Goal: Task Accomplishment & Management: Use online tool/utility

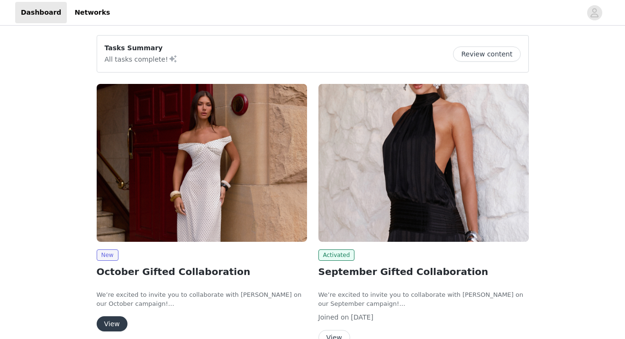
click at [107, 321] on button "View" at bounding box center [112, 323] width 31 height 15
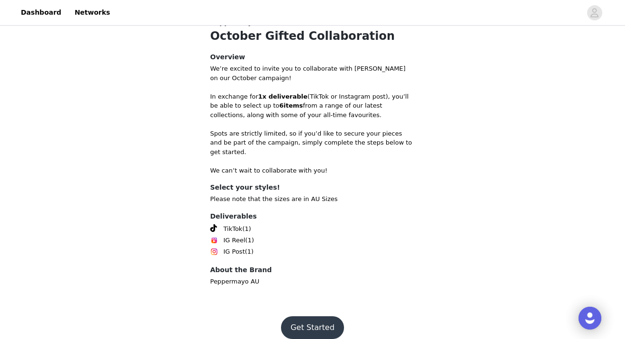
scroll to position [206, 0]
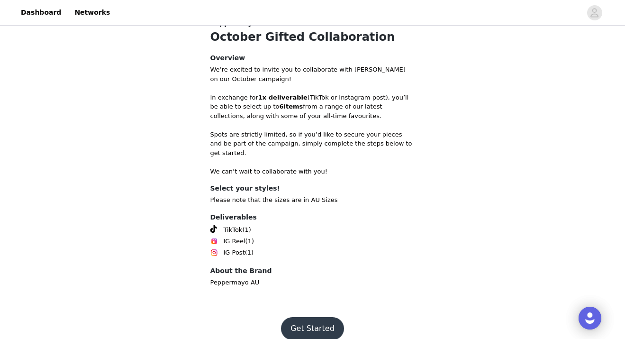
click at [316, 317] on button "Get Started" at bounding box center [312, 328] width 63 height 23
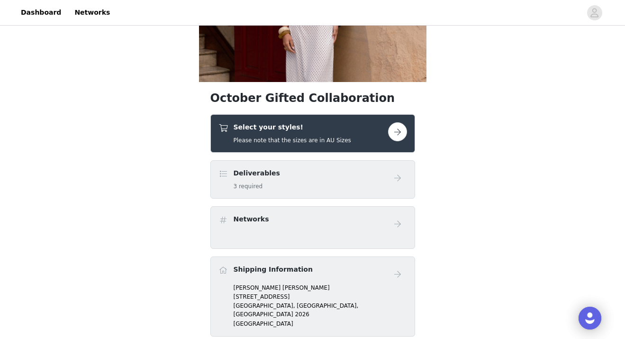
scroll to position [119, 0]
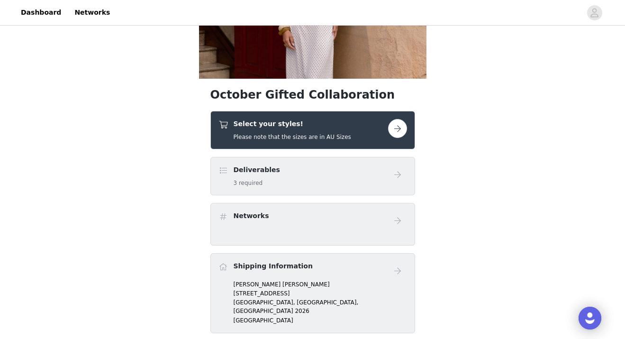
click at [396, 128] on button "button" at bounding box center [397, 128] width 19 height 19
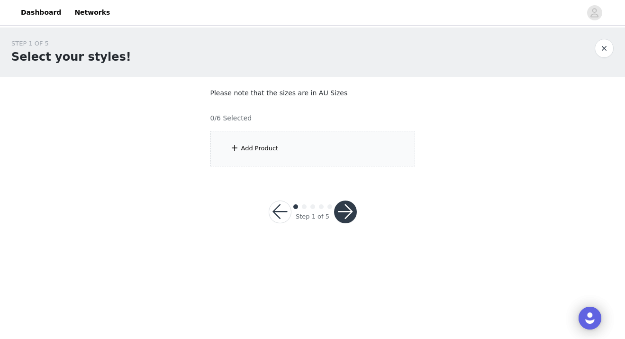
click at [317, 152] on div "Add Product" at bounding box center [312, 149] width 205 height 36
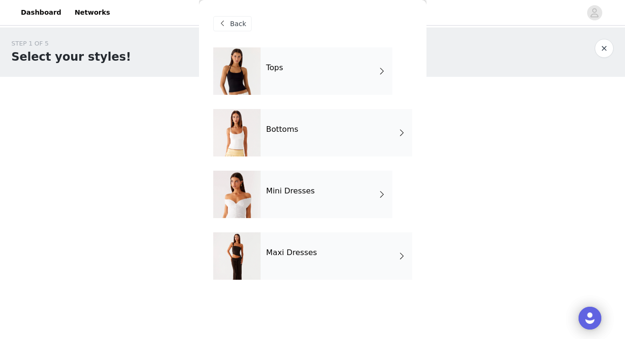
click at [294, 197] on div "Mini Dresses" at bounding box center [327, 194] width 132 height 47
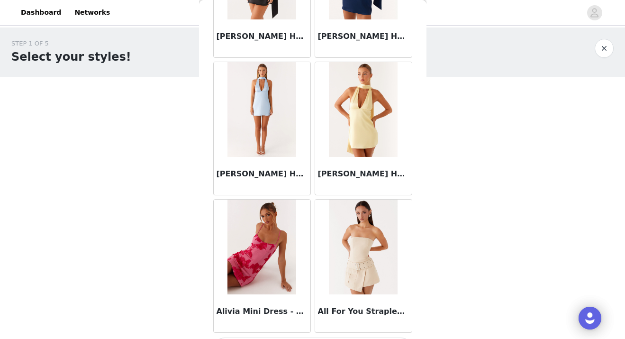
scroll to position [1085, 0]
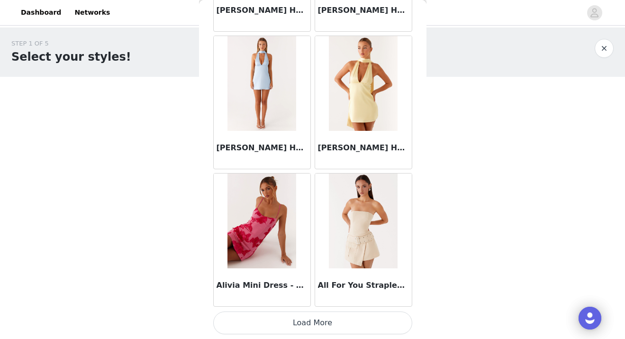
click at [314, 315] on button "Load More" at bounding box center [312, 322] width 199 height 23
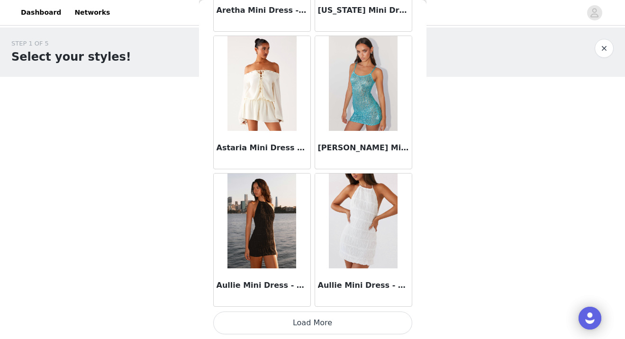
scroll to position [2485, 0]
click at [312, 324] on button "Load More" at bounding box center [312, 322] width 199 height 23
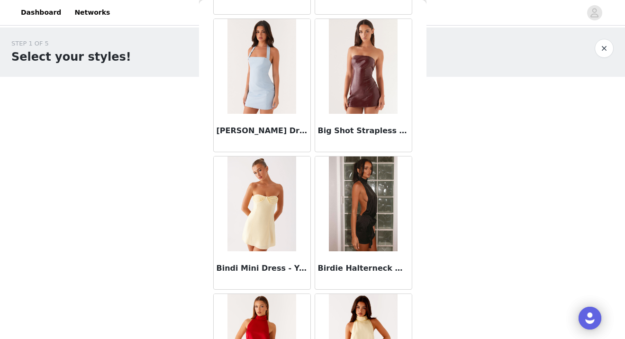
scroll to position [3596, 0]
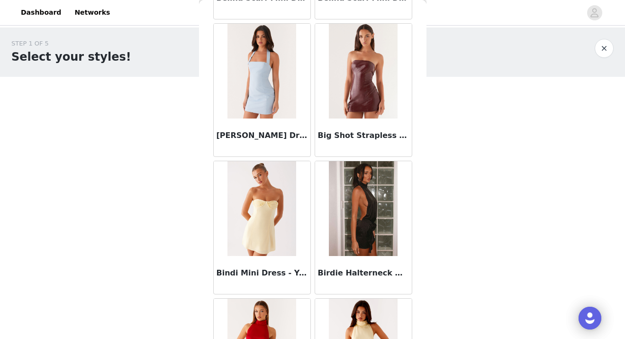
click at [360, 90] on img at bounding box center [363, 71] width 69 height 95
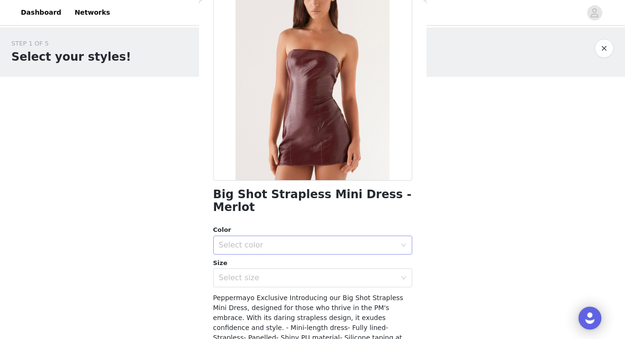
scroll to position [81, 0]
click at [276, 272] on div "Select size" at bounding box center [307, 276] width 177 height 9
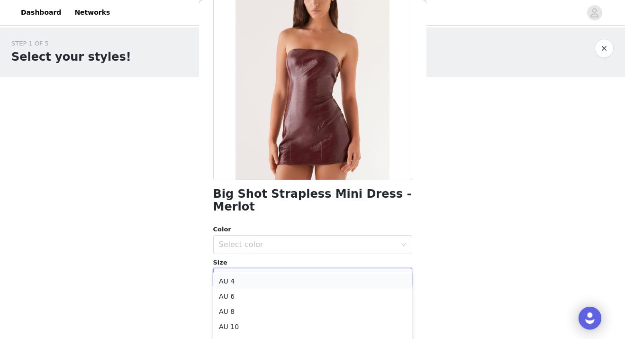
click at [266, 279] on li "AU 4" at bounding box center [312, 280] width 199 height 15
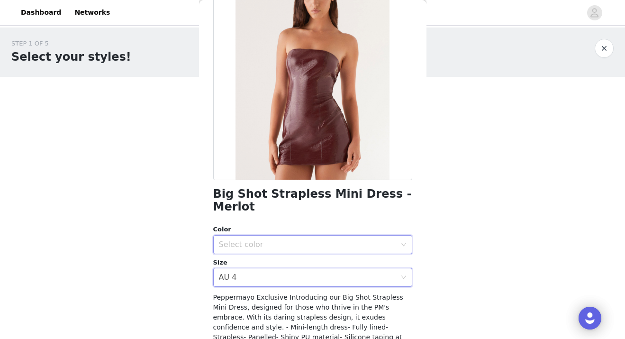
click at [276, 235] on div "Select color" at bounding box center [309, 244] width 181 height 18
click at [271, 253] on li "Merlot" at bounding box center [312, 248] width 199 height 15
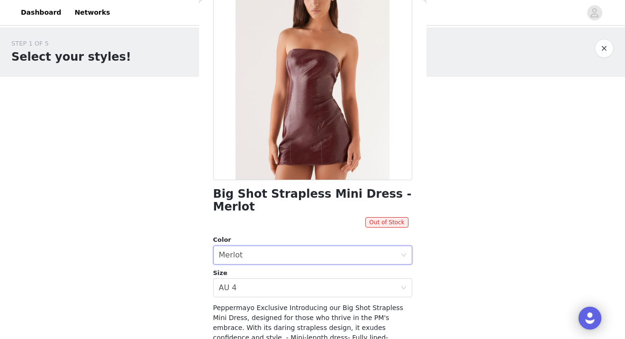
click at [271, 253] on div "Color Select color Merlot Size Select size AU 4" at bounding box center [312, 266] width 199 height 62
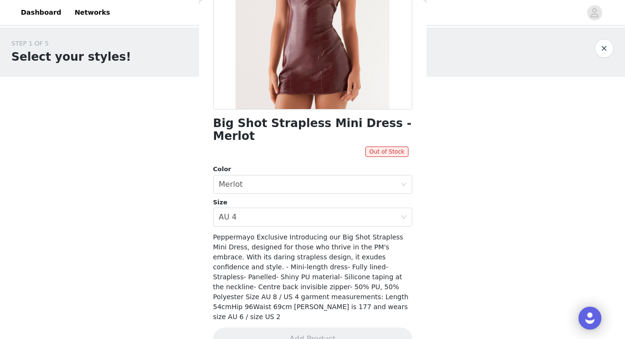
scroll to position [151, 0]
click at [282, 208] on div "Select size AU 4" at bounding box center [309, 217] width 181 height 18
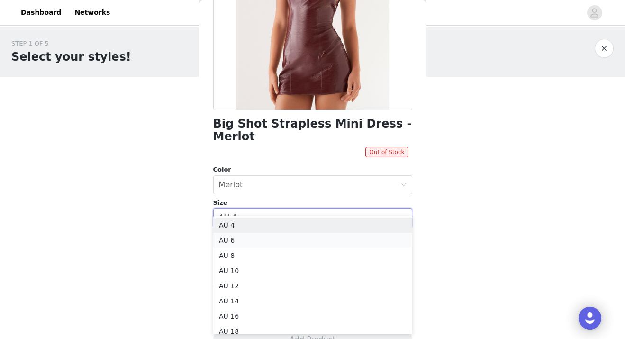
click at [271, 243] on li "AU 6" at bounding box center [312, 240] width 199 height 15
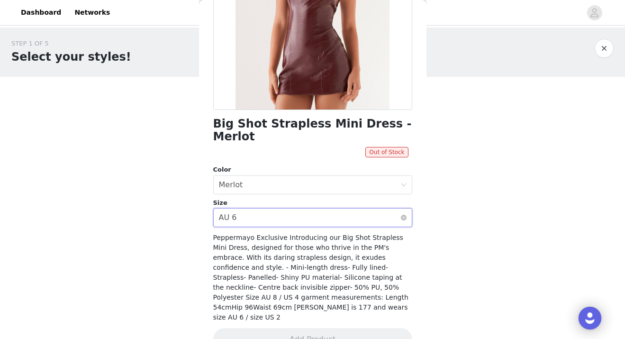
click at [287, 208] on div "Select size AU 6" at bounding box center [309, 217] width 181 height 18
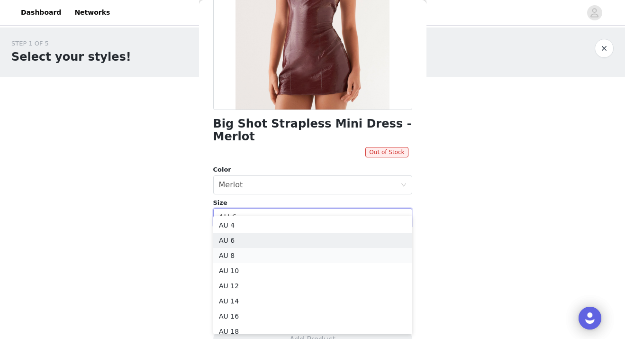
click at [274, 251] on li "AU 8" at bounding box center [312, 255] width 199 height 15
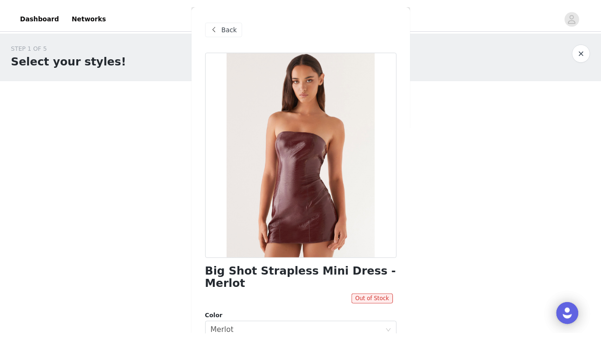
scroll to position [0, 0]
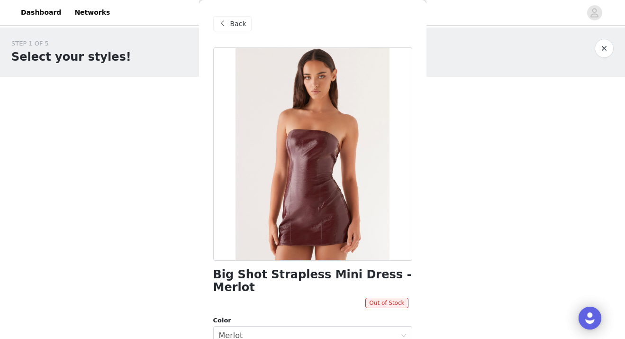
click at [243, 27] on span "Back" at bounding box center [238, 24] width 16 height 10
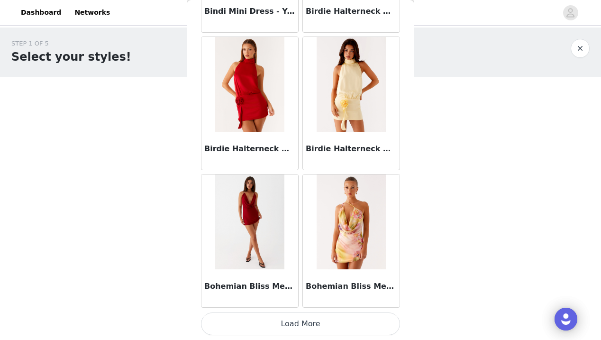
click at [305, 328] on button "Load More" at bounding box center [300, 323] width 199 height 23
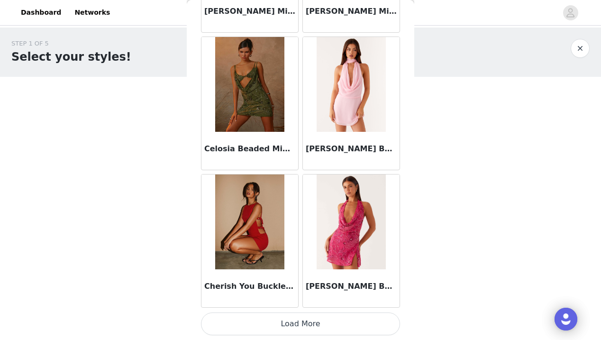
scroll to position [5231, 0]
click at [297, 323] on button "Load More" at bounding box center [300, 323] width 199 height 23
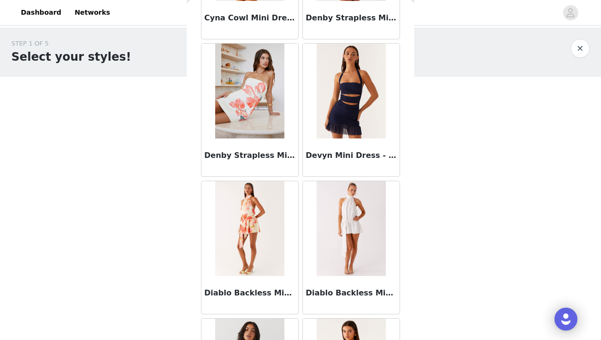
scroll to position [6322, 0]
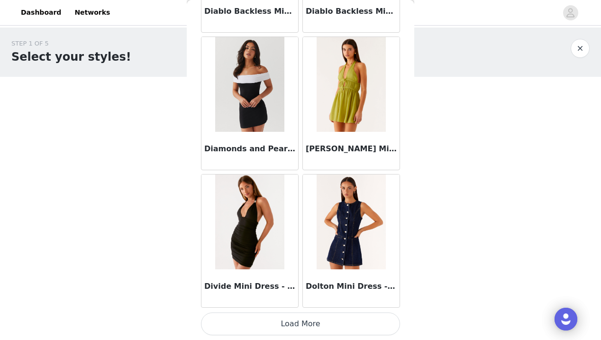
click at [302, 318] on button "Load More" at bounding box center [300, 323] width 199 height 23
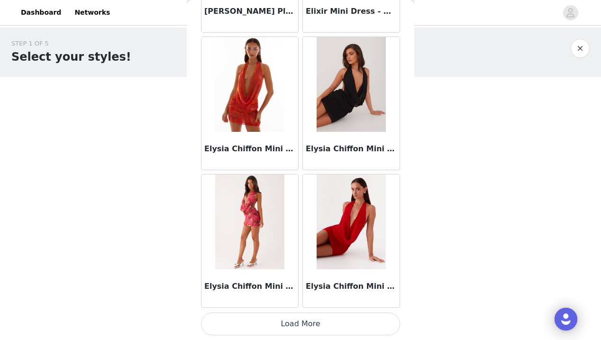
scroll to position [0, 0]
click at [300, 325] on button "Load More" at bounding box center [300, 323] width 199 height 23
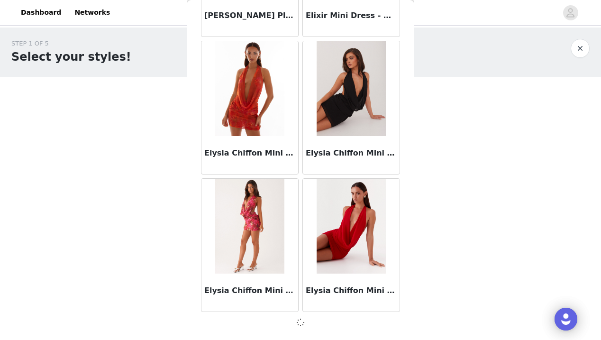
scroll to position [7974, 0]
